Goal: Transaction & Acquisition: Subscribe to service/newsletter

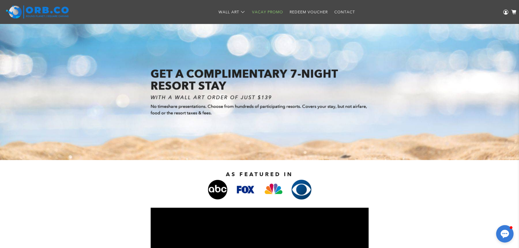
scroll to position [355, 0]
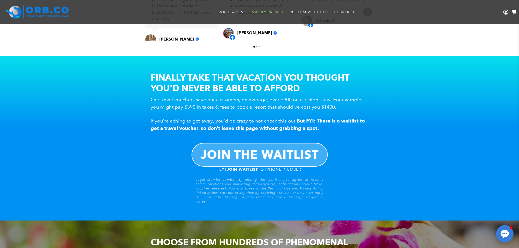
click at [276, 157] on b "JOIN THE WAITLIST" at bounding box center [259, 155] width 118 height 14
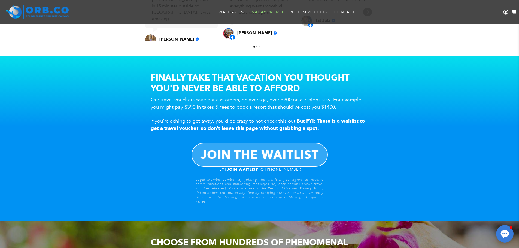
click at [364, 165] on div "JOIN THE WAITLIST" at bounding box center [259, 155] width 508 height 24
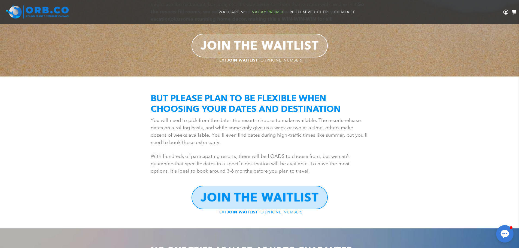
scroll to position [899, 0]
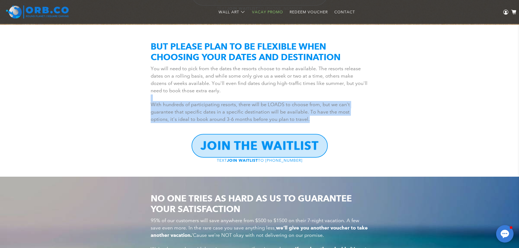
drag, startPoint x: 250, startPoint y: 87, endPoint x: 291, endPoint y: 117, distance: 50.2
click at [291, 117] on div "You will need to pick from the dates the resorts choose to make available. The …" at bounding box center [260, 94] width 218 height 58
click at [291, 117] on p "With hundreds of participating resorts, there will be LOADS to choose from, but…" at bounding box center [260, 112] width 218 height 22
drag, startPoint x: 302, startPoint y: 117, endPoint x: 155, endPoint y: 101, distance: 148.4
click at [155, 101] on p "With hundreds of participating resorts, there will be LOADS to choose from, but…" at bounding box center [260, 112] width 218 height 22
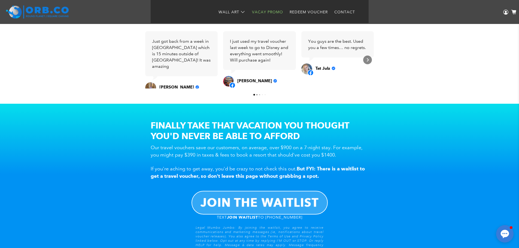
scroll to position [382, 0]
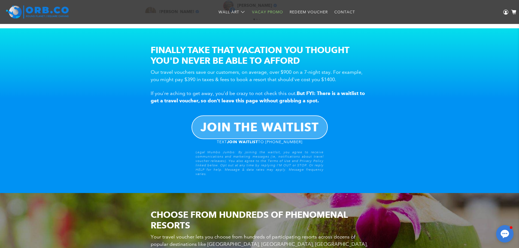
click at [250, 124] on b "JOIN THE WAITLIST" at bounding box center [259, 127] width 118 height 14
drag, startPoint x: 290, startPoint y: 33, endPoint x: 305, endPoint y: 91, distance: 59.7
drag, startPoint x: 305, startPoint y: 91, endPoint x: 136, endPoint y: 130, distance: 173.1
click at [136, 130] on div "JOIN THE WAITLIST" at bounding box center [259, 127] width 508 height 24
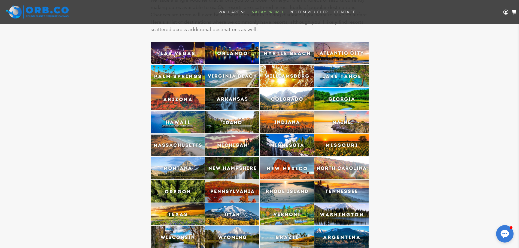
scroll to position [1199, 0]
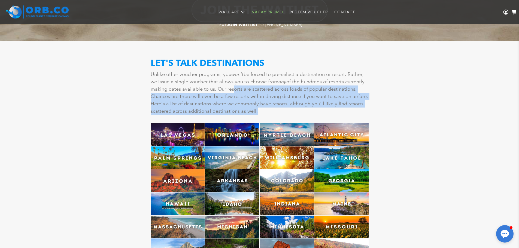
drag, startPoint x: 258, startPoint y: 104, endPoint x: 233, endPoint y: 89, distance: 29.0
click at [233, 89] on p "Unlike other voucher programs, you won't be forced to pre-select a destination …" at bounding box center [260, 93] width 218 height 44
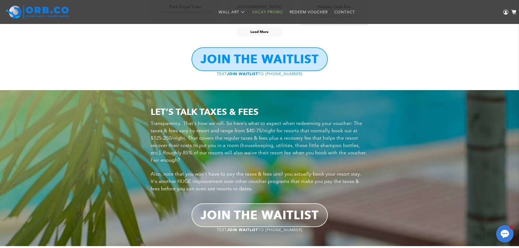
scroll to position [2233, 0]
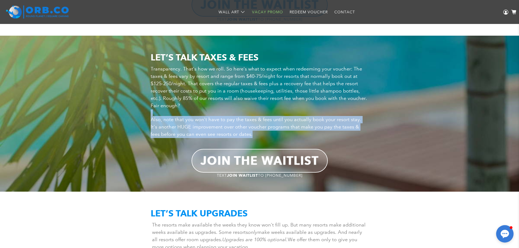
drag, startPoint x: 214, startPoint y: 105, endPoint x: 274, endPoint y: 132, distance: 65.6
click at [274, 132] on div "Transparency. That’s how we roll. So here’s what to expect when redeeming your …" at bounding box center [260, 101] width 218 height 73
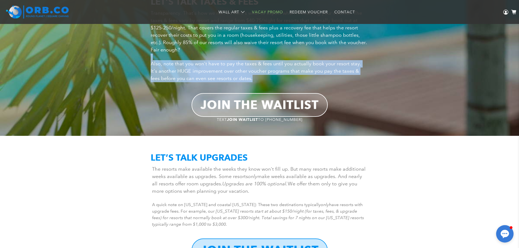
scroll to position [2369, 0]
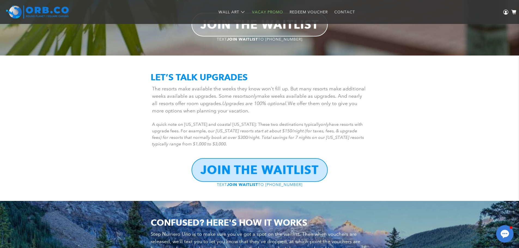
click at [237, 96] on span "The resorts make available the weeks they know won't fill up. But many resorts …" at bounding box center [258, 100] width 213 height 28
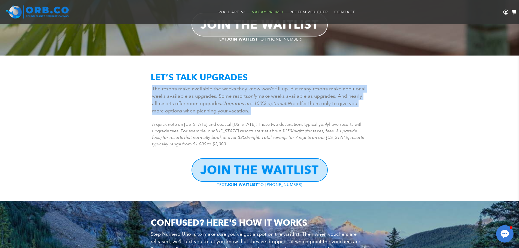
click at [237, 96] on span "The resorts make available the weeks they know won't fill up. But many resorts …" at bounding box center [258, 100] width 213 height 28
click at [232, 107] on span "The resorts make available the weeks they know won't fill up. But many resorts …" at bounding box center [258, 100] width 213 height 28
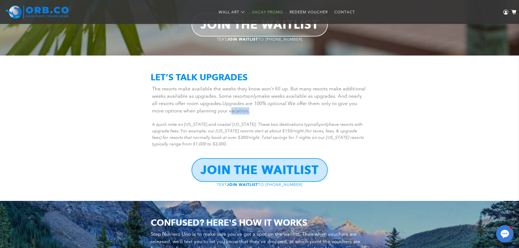
click at [232, 107] on span "The resorts make available the weeks they know won't fill up. But many resorts …" at bounding box center [258, 100] width 213 height 28
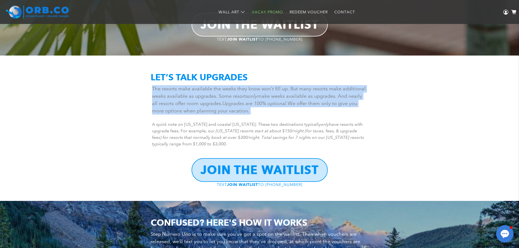
click at [232, 107] on span "The resorts make available the weeks they know won't fill up. But many resorts …" at bounding box center [258, 100] width 213 height 28
click at [188, 109] on span "The resorts make available the weeks they know won't fill up. But many resorts …" at bounding box center [258, 100] width 213 height 28
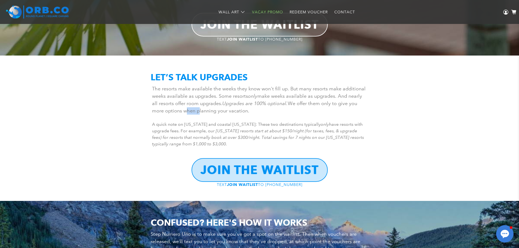
click at [188, 109] on span "The resorts make available the weeks they know won't fill up. But many resorts …" at bounding box center [258, 100] width 213 height 28
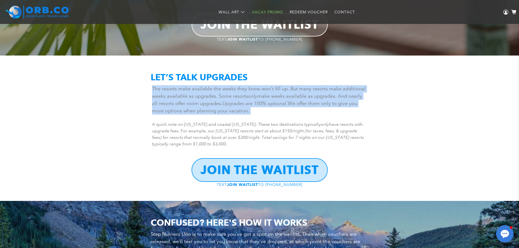
click at [188, 109] on span "The resorts make available the weeks they know won't fill up. But many resorts …" at bounding box center [258, 100] width 213 height 28
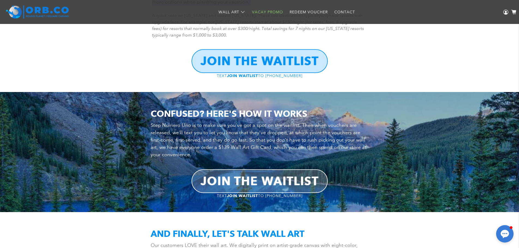
scroll to position [2397, 0]
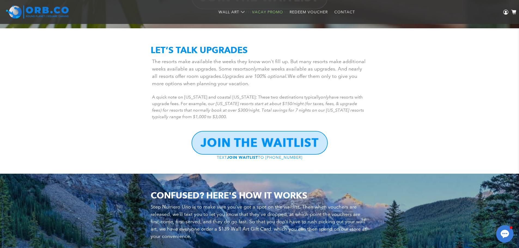
click at [198, 103] on em "ur [US_STATE] resorts start at about $150/night (for taxes, fees, & upgrade fee…" at bounding box center [258, 110] width 212 height 18
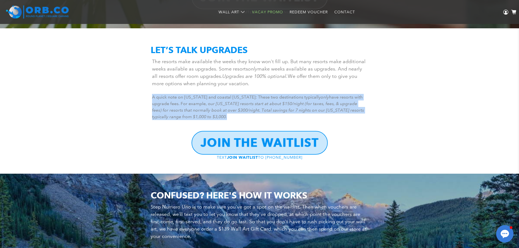
click at [198, 103] on em "ur [US_STATE] resorts start at about $150/night (for taxes, fees, & upgrade fee…" at bounding box center [258, 110] width 212 height 18
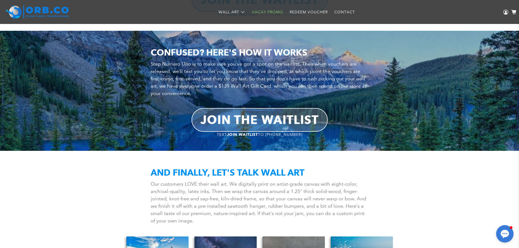
scroll to position [2533, 0]
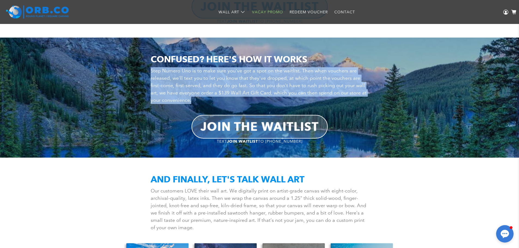
drag, startPoint x: 201, startPoint y: 100, endPoint x: 149, endPoint y: 72, distance: 59.1
click at [149, 72] on div "CONFUSED? HERE'S HOW IT WORKS Step Numero Uno is to make sure you've got a spot…" at bounding box center [259, 97] width 508 height 93
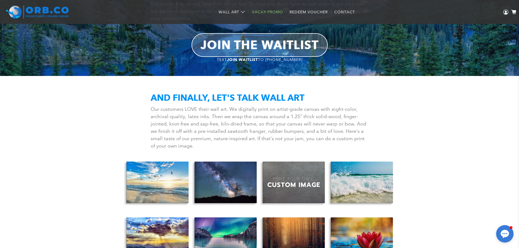
click at [213, 108] on span "Our customers LOVE their wall art. We digitally print on artist-grade canvas wi…" at bounding box center [258, 127] width 215 height 43
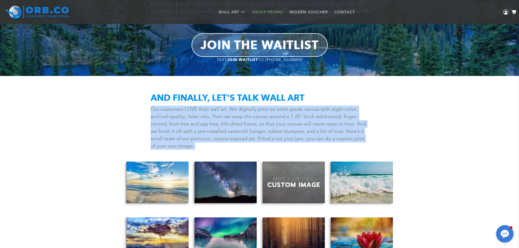
click at [213, 108] on span "Our customers LOVE their wall art. We digitally print on artist-grade canvas wi…" at bounding box center [258, 127] width 215 height 43
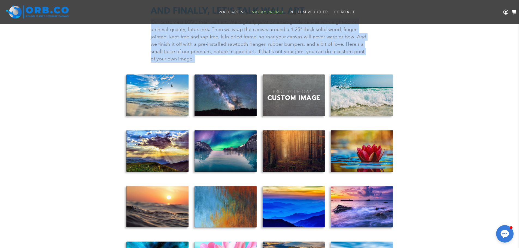
scroll to position [2751, 0]
